Goal: Find specific page/section: Find specific page/section

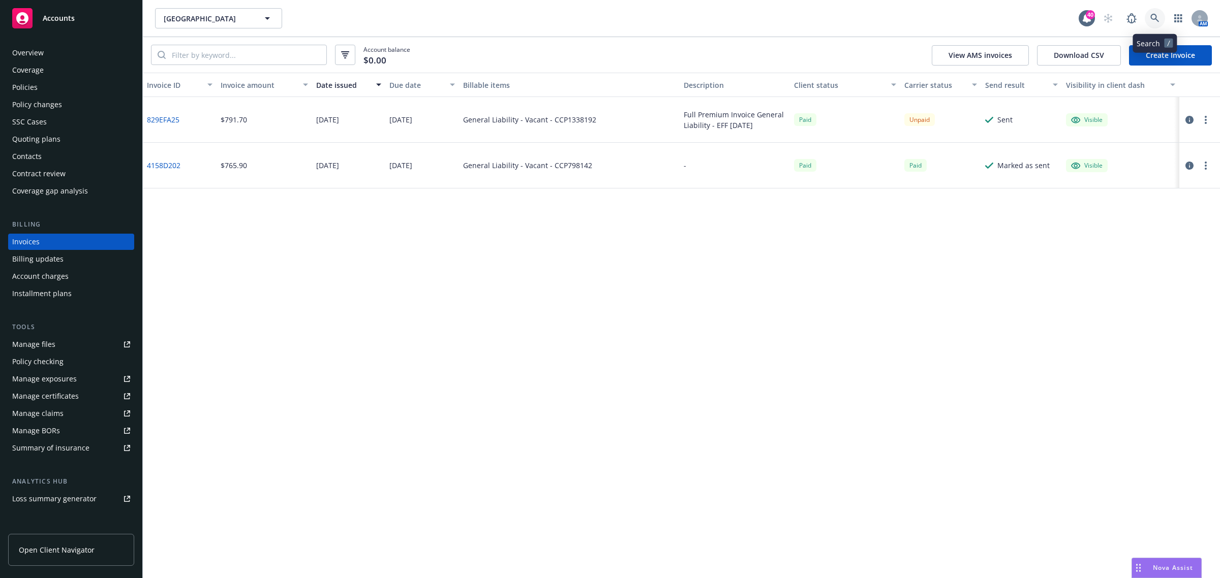
click at [1154, 14] on icon at bounding box center [1154, 18] width 9 height 9
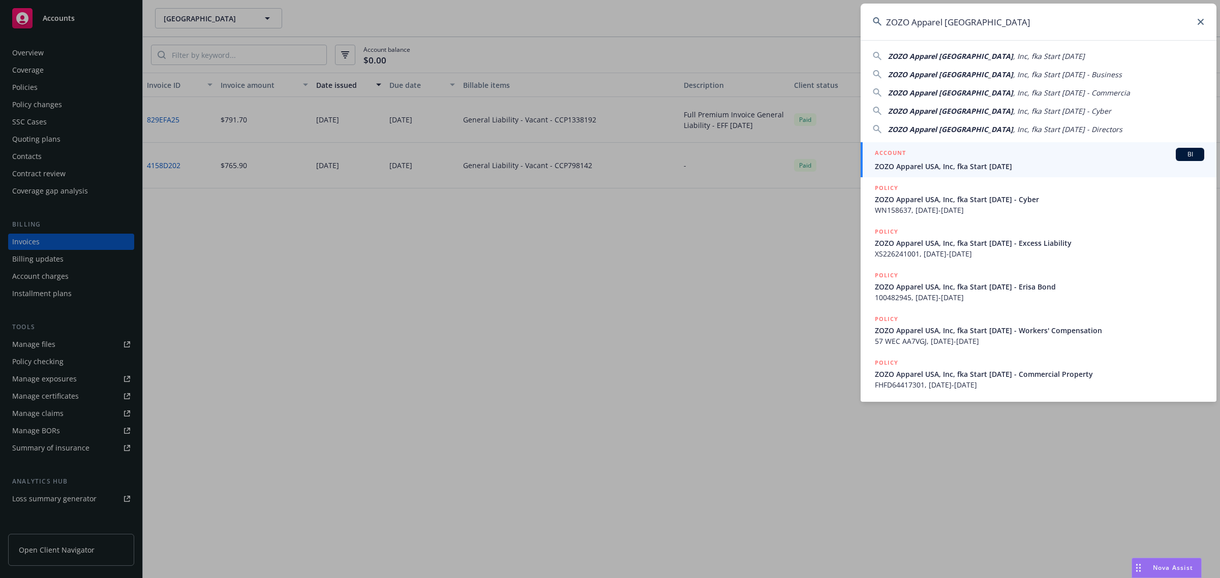
type input "ZOZO Apparel [GEOGRAPHIC_DATA]"
drag, startPoint x: 919, startPoint y: 164, endPoint x: 852, endPoint y: 155, distance: 67.1
click at [919, 164] on span "ZOZO Apparel USA, Inc, fka Start [DATE]" at bounding box center [1039, 166] width 329 height 11
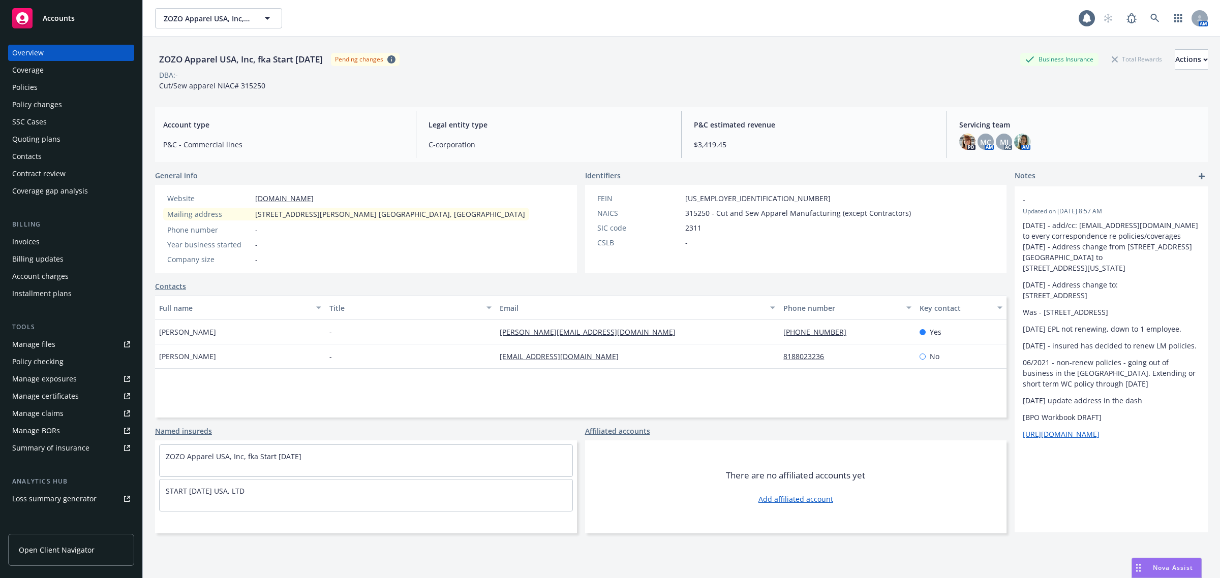
click at [44, 84] on div "Policies" at bounding box center [71, 87] width 118 height 16
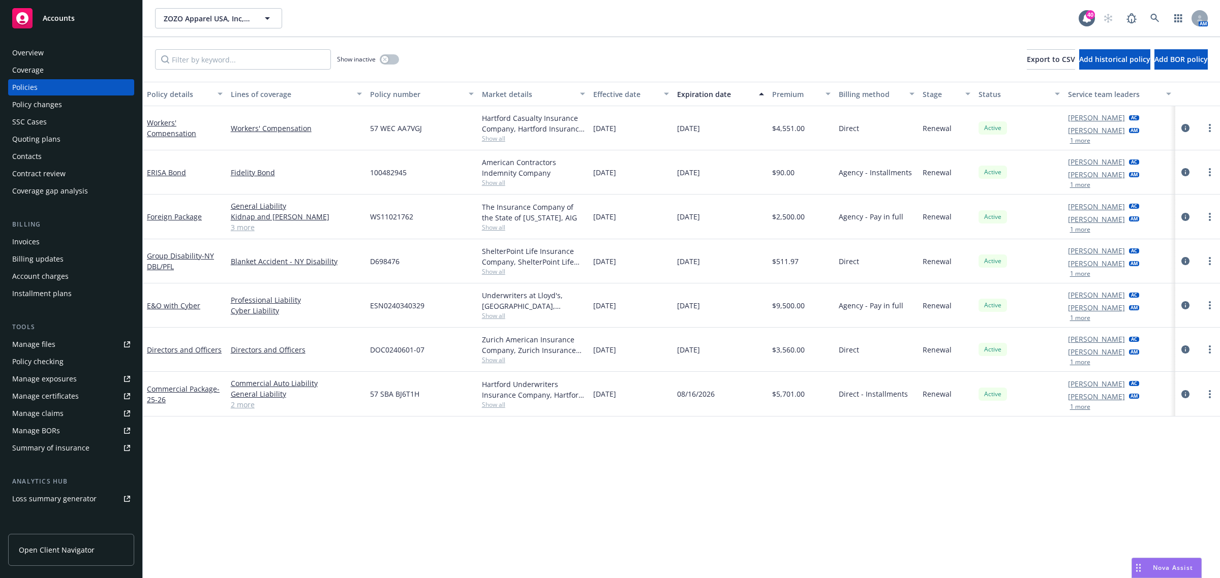
click at [497, 359] on span "Show all" at bounding box center [534, 360] width 104 height 9
click at [21, 239] on div "Invoices" at bounding box center [25, 242] width 27 height 16
